Goal: Check status: Check status

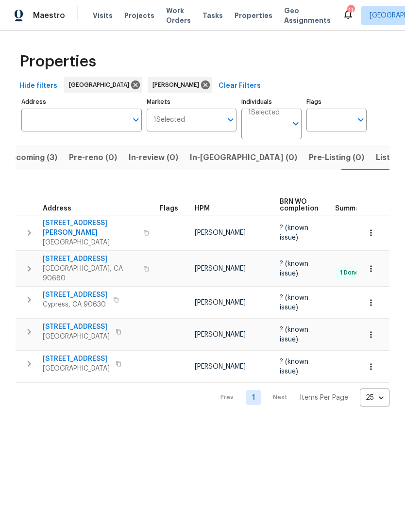
click at [85, 354] on span "[STREET_ADDRESS]" at bounding box center [76, 359] width 67 height 10
click at [88, 254] on span "10692 Sycamore Ave" at bounding box center [90, 259] width 95 height 10
click at [376, 157] on span "Listed (4)" at bounding box center [394, 158] width 37 height 14
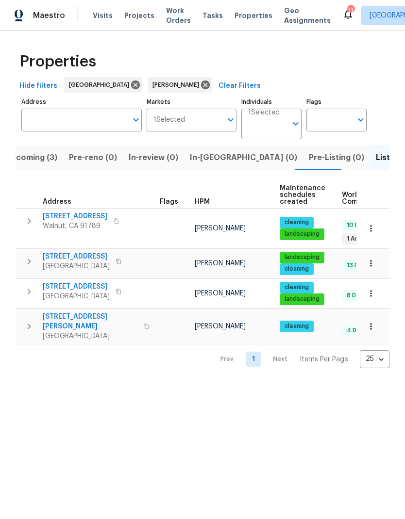
click at [90, 213] on span "19710 Quail Ridge Cir" at bounding box center [75, 217] width 65 height 10
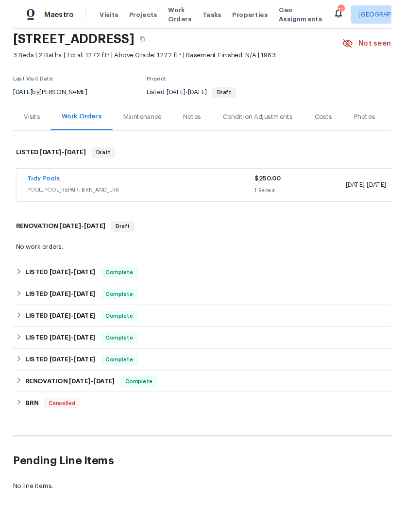
scroll to position [36, 0]
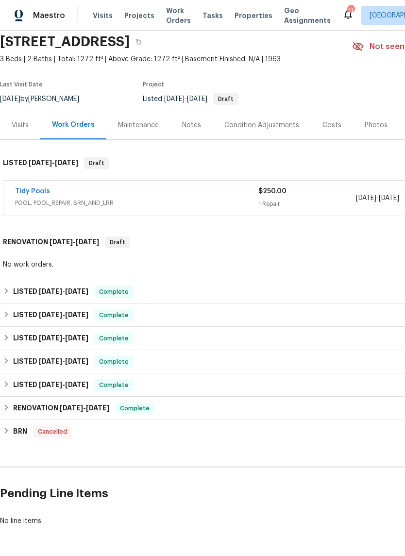
click at [29, 188] on link "Tidy Pools" at bounding box center [32, 191] width 35 height 7
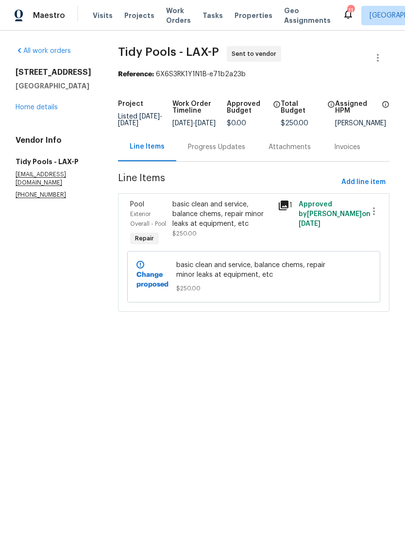
click at [218, 152] on div "Progress Updates" at bounding box center [216, 147] width 57 height 10
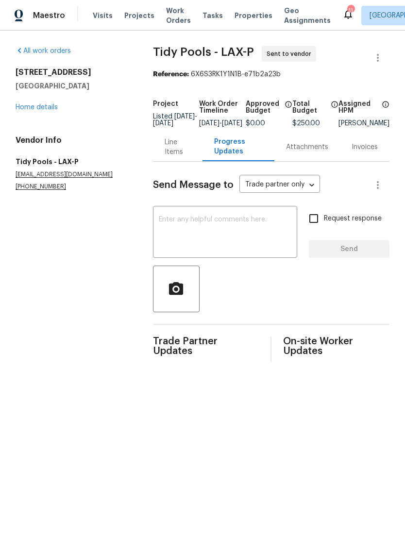
click at [223, 231] on textarea at bounding box center [225, 233] width 132 height 34
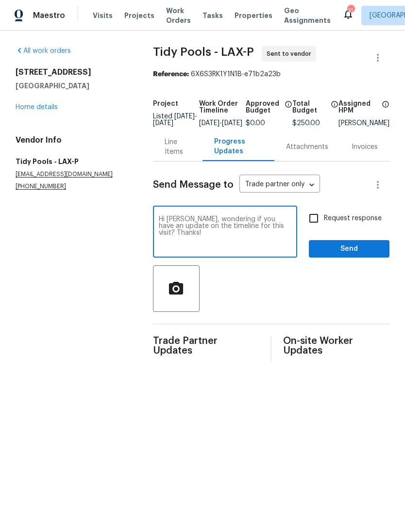
type textarea "Hi [PERSON_NAME], wondering if you have an update on the timeline for this visi…"
click at [313, 229] on input "Request response" at bounding box center [313, 218] width 20 height 20
checkbox input "true"
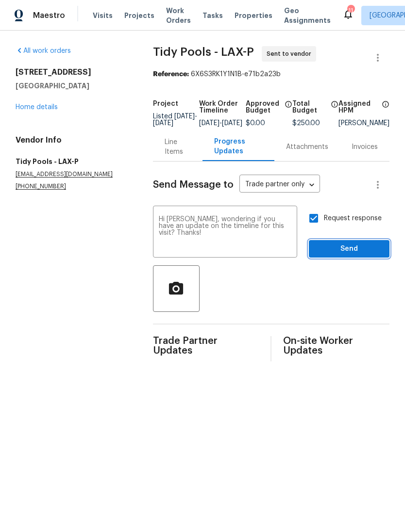
click at [346, 255] on span "Send" at bounding box center [348, 249] width 65 height 12
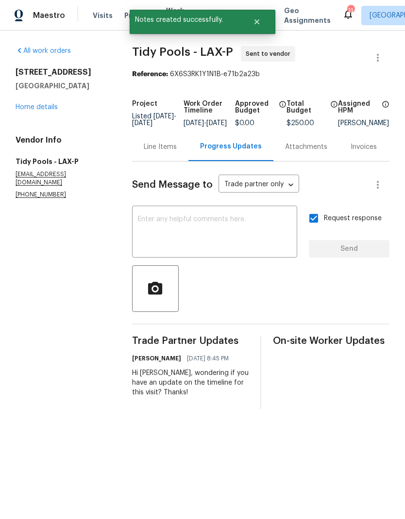
click at [42, 101] on div "[STREET_ADDRESS] Home details" at bounding box center [62, 89] width 93 height 45
click at [41, 106] on link "Home details" at bounding box center [37, 107] width 42 height 7
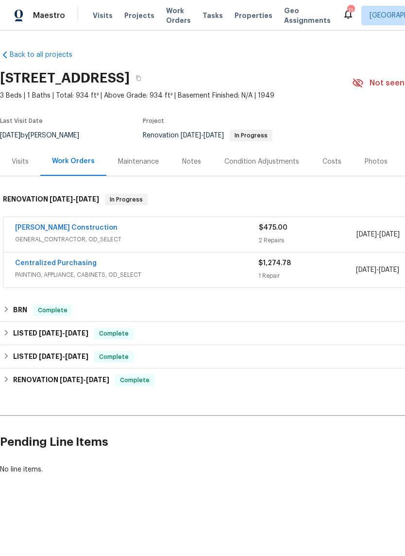
click at [138, 159] on div "Maintenance" at bounding box center [138, 162] width 41 height 10
